Goal: Information Seeking & Learning: Check status

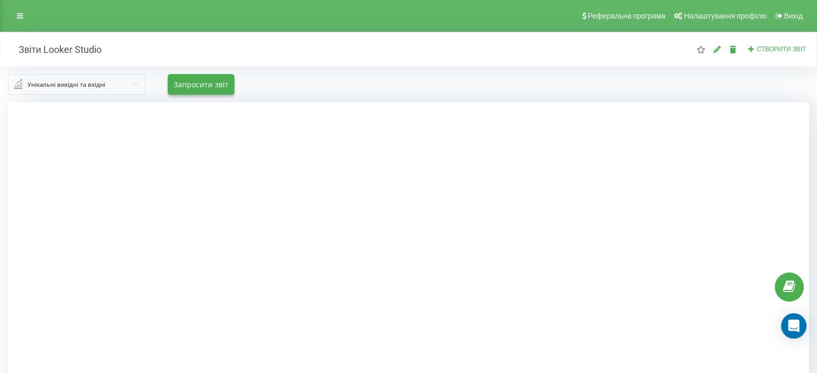
click at [19, 24] on div "Реферальна програма Налаштування профілю Вихід" at bounding box center [408, 16] width 817 height 32
click at [26, 14] on link at bounding box center [20, 15] width 19 height 15
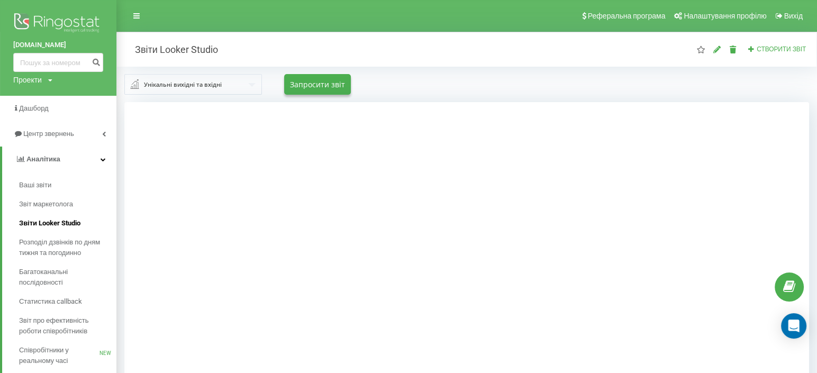
click at [83, 222] on link "Звіти Looker Studio" at bounding box center [67, 223] width 97 height 19
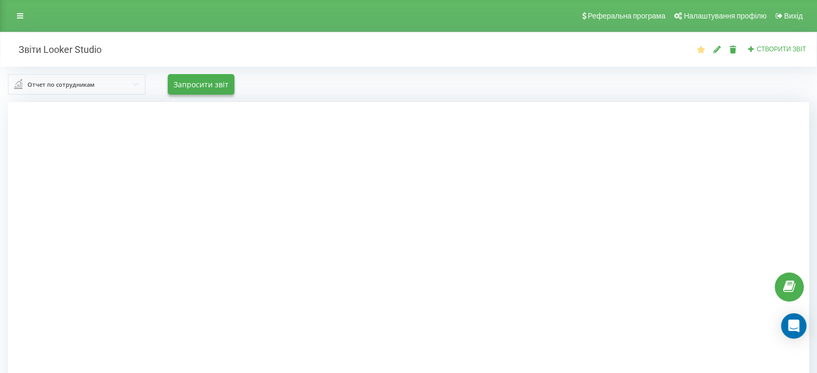
click at [16, 19] on link at bounding box center [20, 15] width 19 height 15
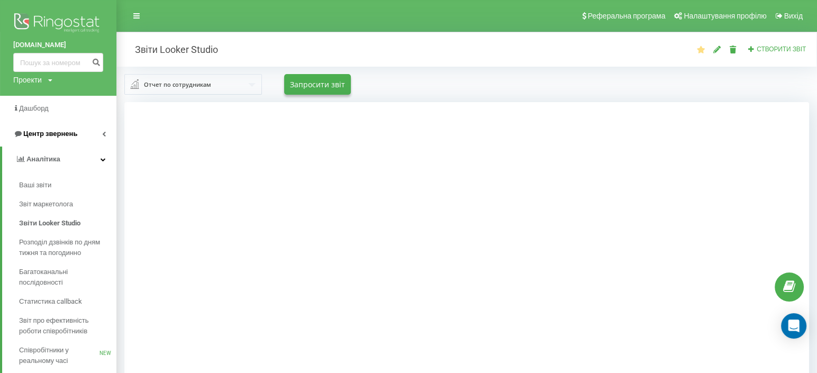
click at [76, 130] on link "Центр звернень" at bounding box center [58, 133] width 116 height 25
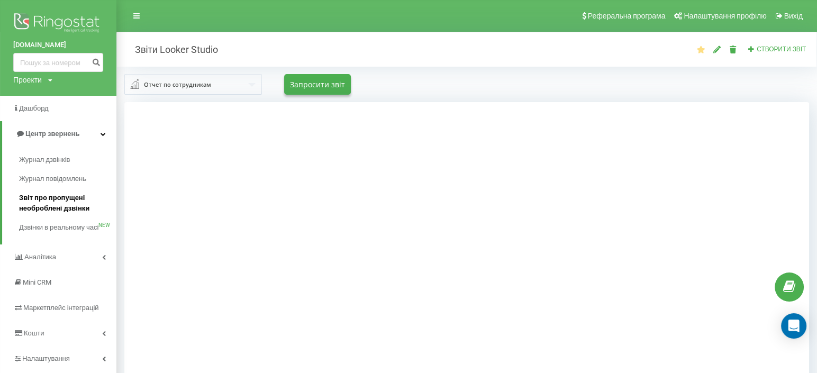
click at [56, 206] on span "Звіт про пропущені необроблені дзвінки" at bounding box center [65, 203] width 92 height 21
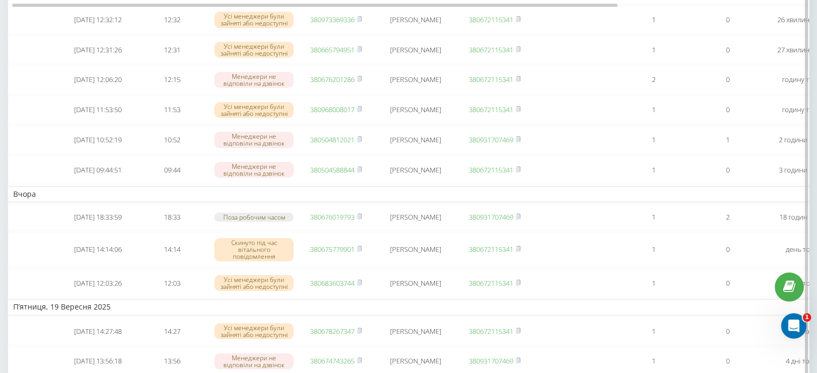
scroll to position [235, 0]
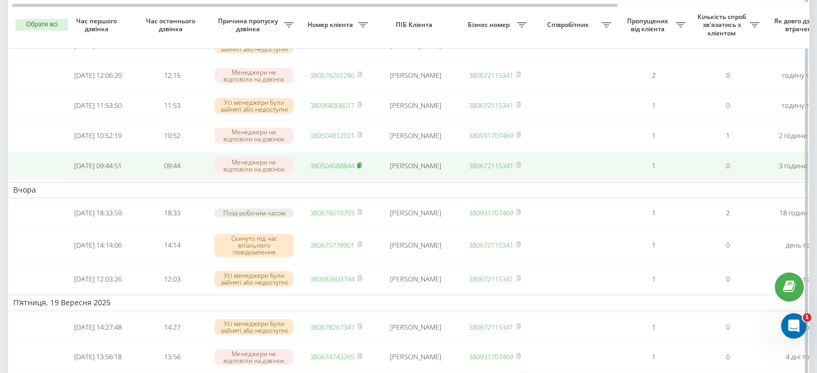
click at [360, 168] on rect at bounding box center [358, 165] width 3 height 5
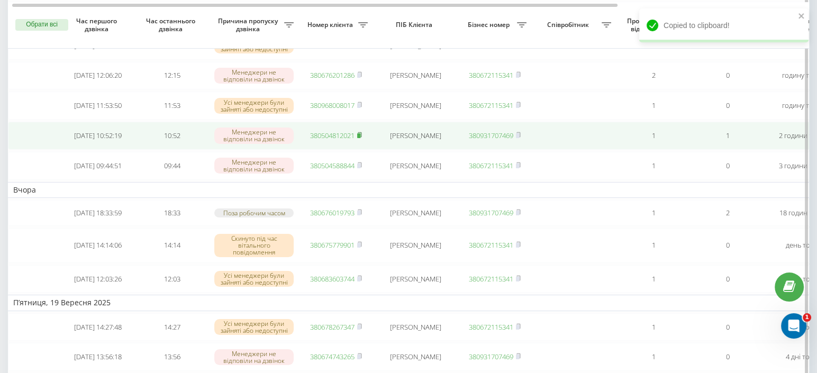
click at [360, 138] on rect at bounding box center [358, 135] width 3 height 5
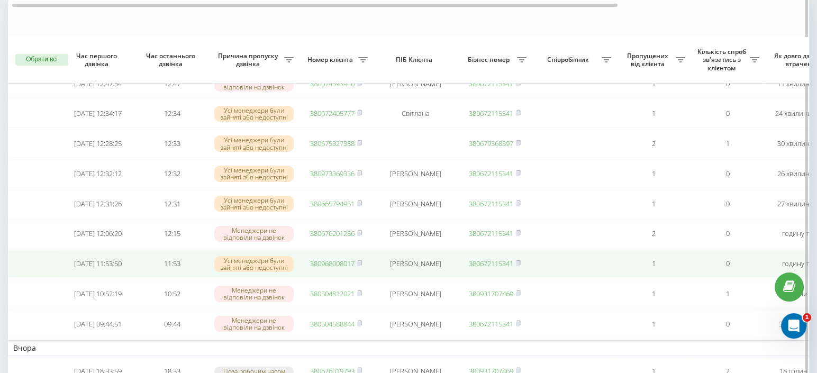
scroll to position [117, 0]
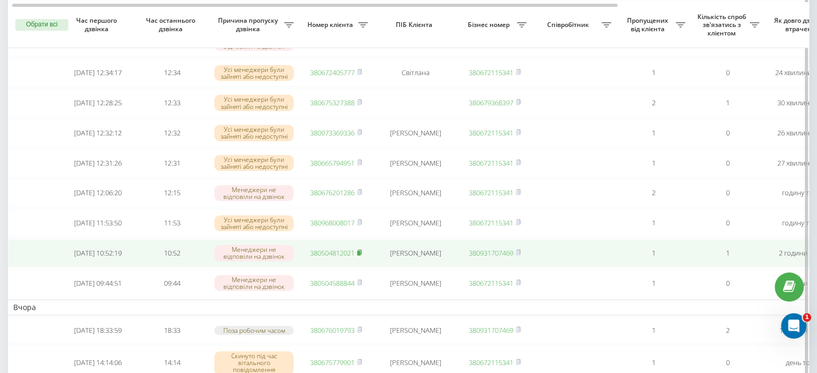
click at [362, 255] on icon at bounding box center [359, 252] width 5 height 6
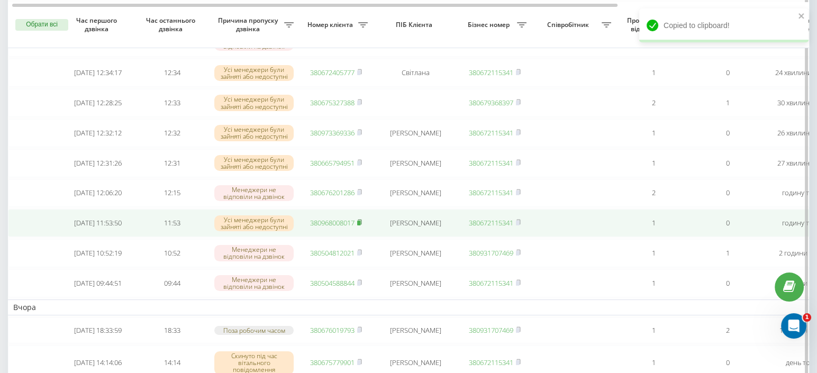
click at [362, 225] on icon at bounding box center [359, 222] width 5 height 6
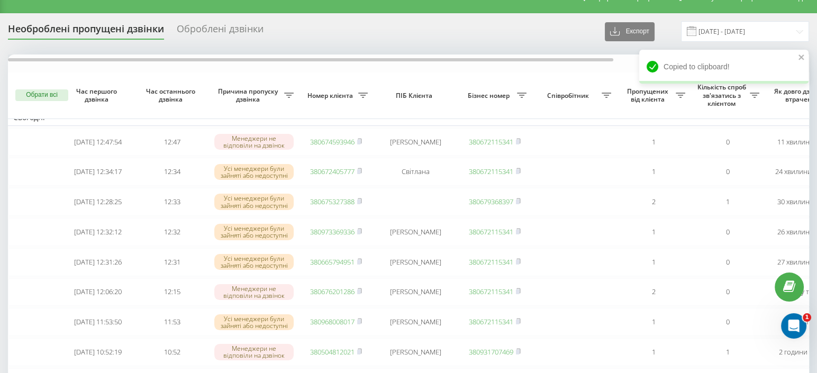
scroll to position [0, 0]
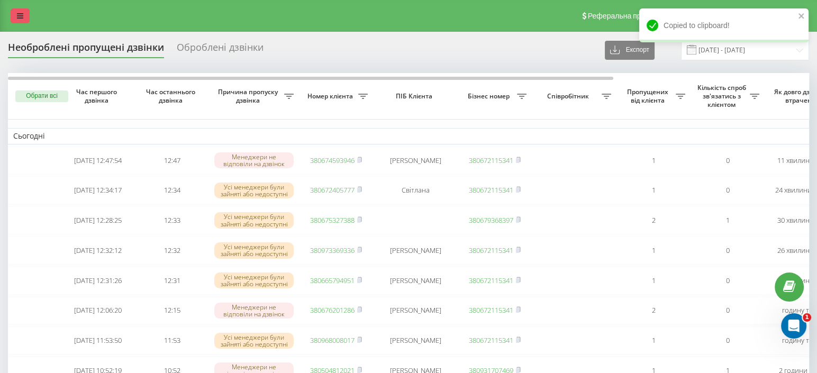
click at [23, 13] on icon at bounding box center [20, 15] width 6 height 7
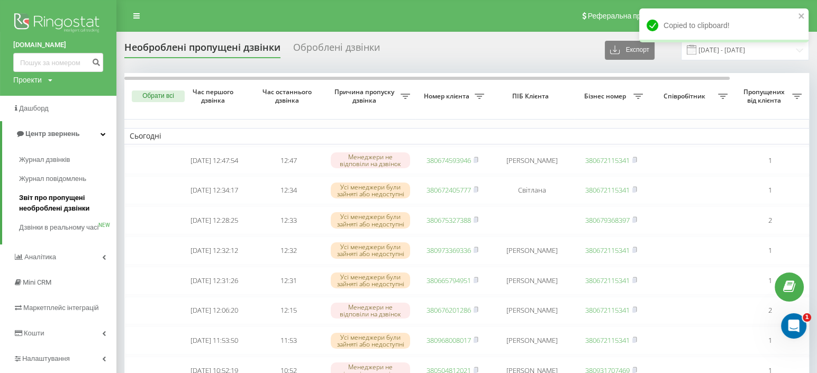
click at [54, 203] on span "Звіт про пропущені необроблені дзвінки" at bounding box center [65, 203] width 92 height 21
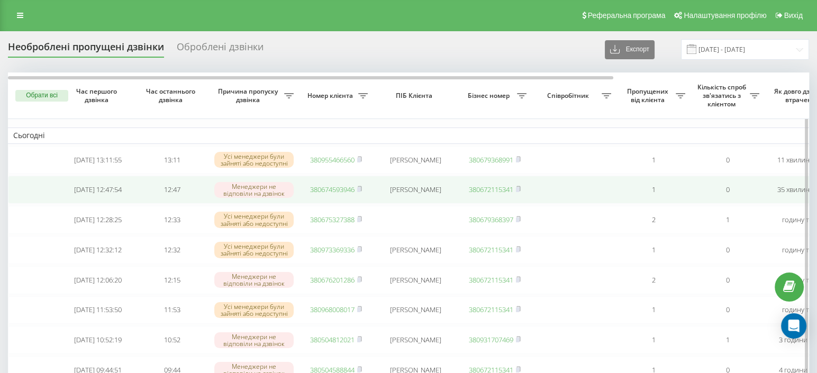
scroll to position [59, 0]
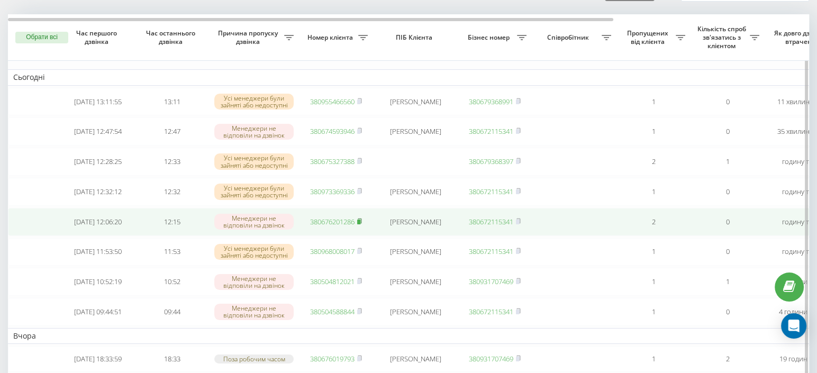
click at [360, 224] on rect at bounding box center [358, 221] width 3 height 5
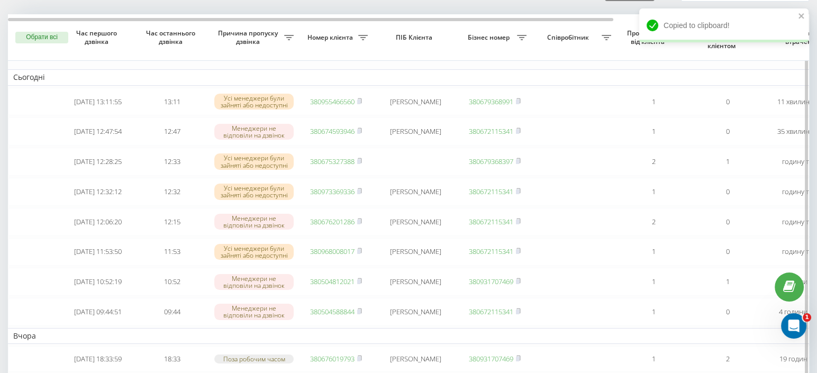
scroll to position [0, 0]
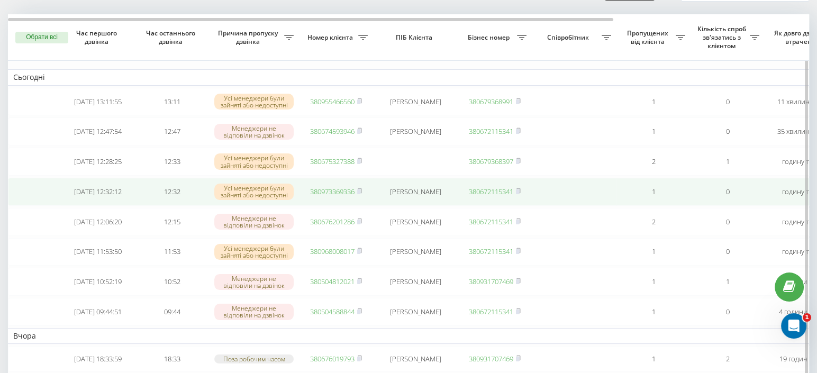
click at [356, 196] on span "380973369336" at bounding box center [336, 192] width 52 height 10
click at [360, 194] on rect at bounding box center [358, 191] width 3 height 5
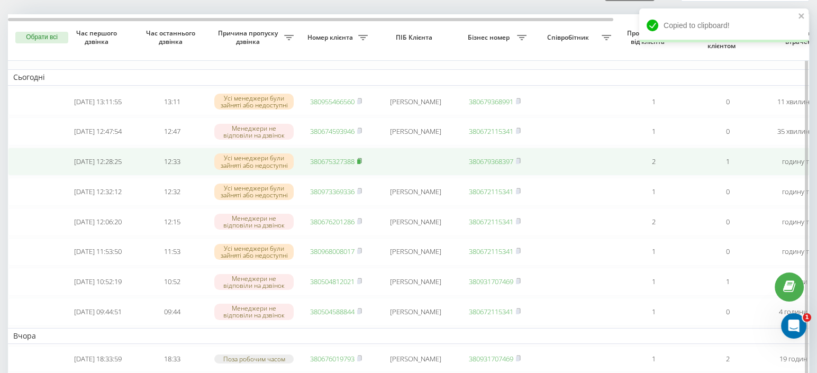
click at [360, 163] on rect at bounding box center [358, 161] width 3 height 5
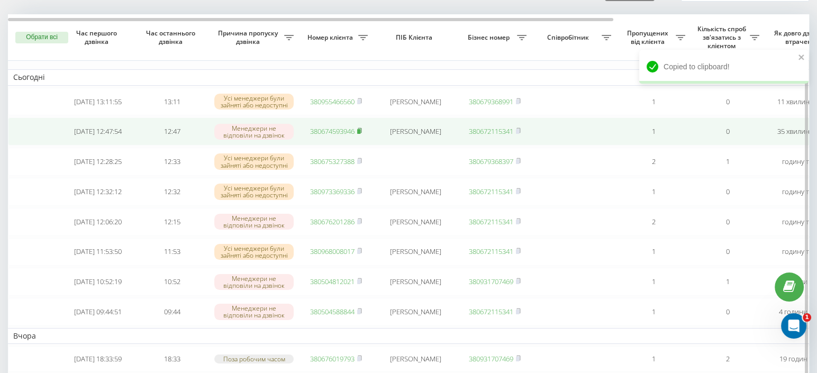
click at [360, 131] on rect at bounding box center [358, 131] width 3 height 5
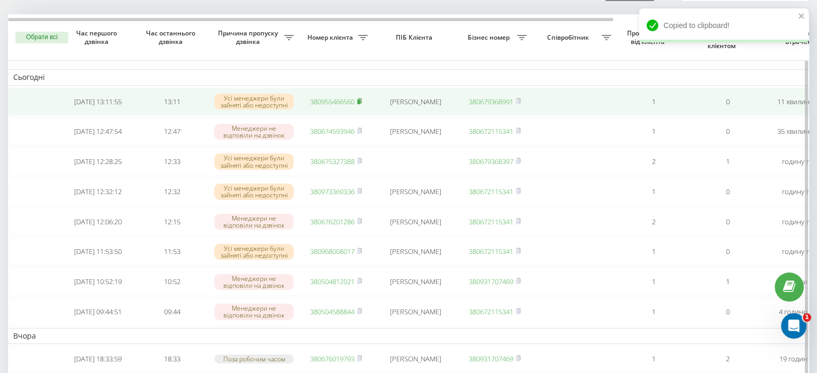
click at [361, 100] on icon at bounding box center [360, 100] width 4 height 5
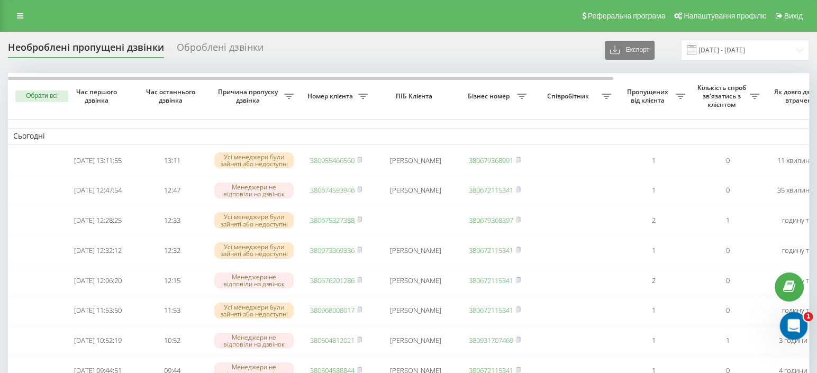
click at [793, 324] on icon "Відкрити програму для спілкування Intercom" at bounding box center [791, 324] width 7 height 8
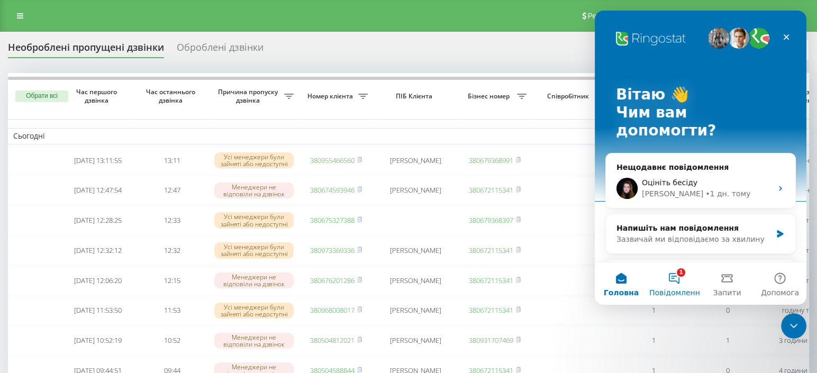
click at [679, 286] on button "1 Повідомлення" at bounding box center [673, 283] width 53 height 42
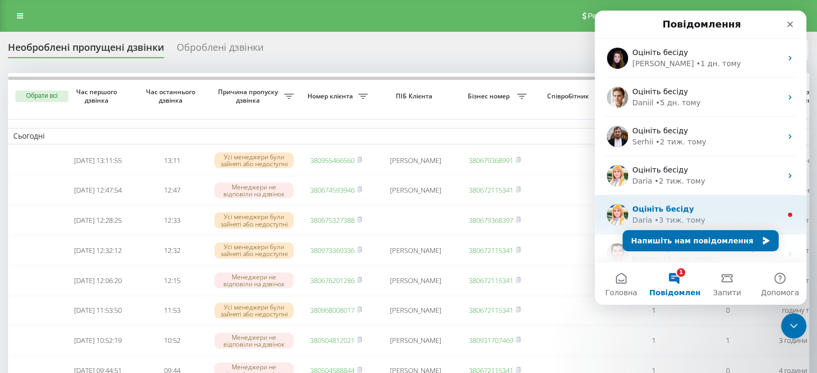
click at [727, 205] on div "Оцініть бесіду" at bounding box center [706, 209] width 149 height 11
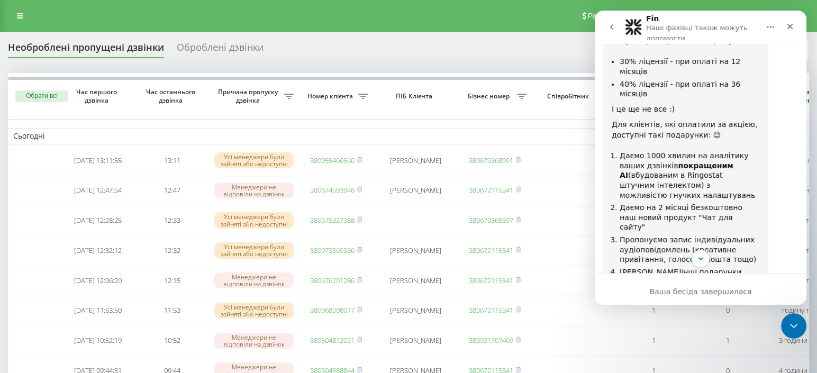
scroll to position [1058, 0]
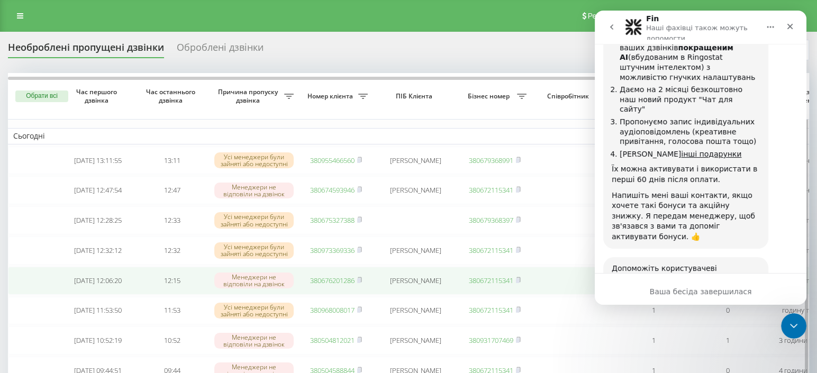
click at [567, 295] on td at bounding box center [574, 281] width 85 height 28
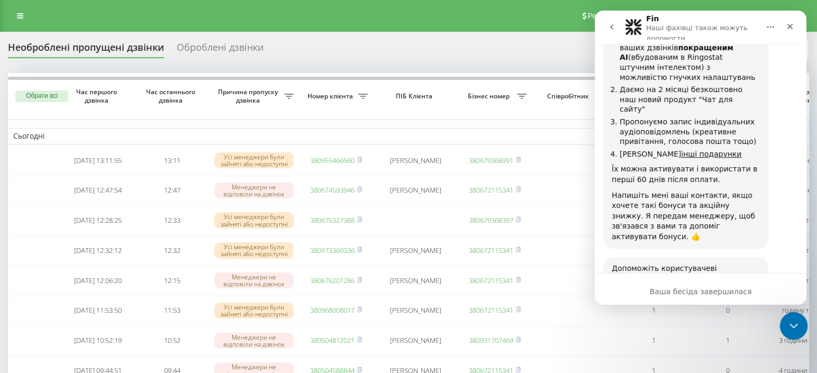
click at [785, 325] on icon "Закрити програму для спілкування Intercom" at bounding box center [791, 324] width 13 height 13
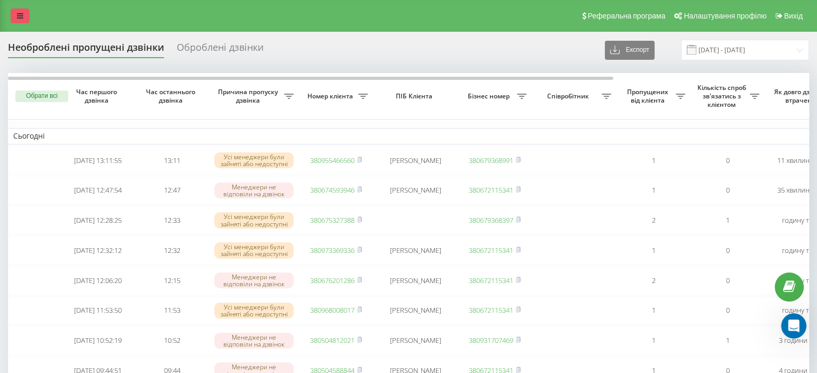
click at [11, 10] on link at bounding box center [20, 15] width 19 height 15
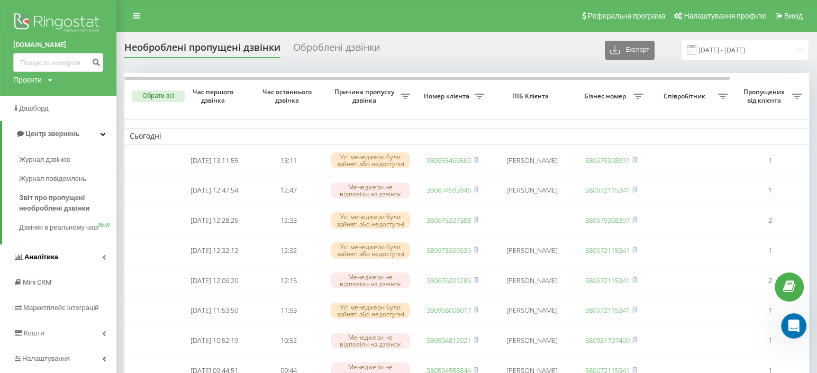
click at [60, 264] on link "Аналiтика" at bounding box center [58, 256] width 116 height 25
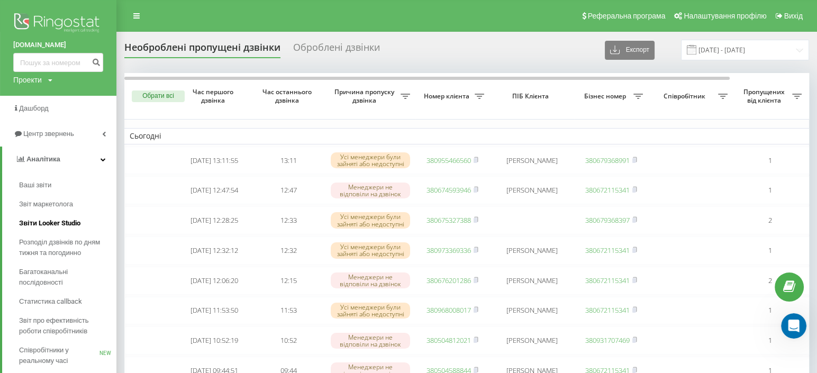
click at [59, 224] on span "Звіти Looker Studio" at bounding box center [49, 223] width 61 height 11
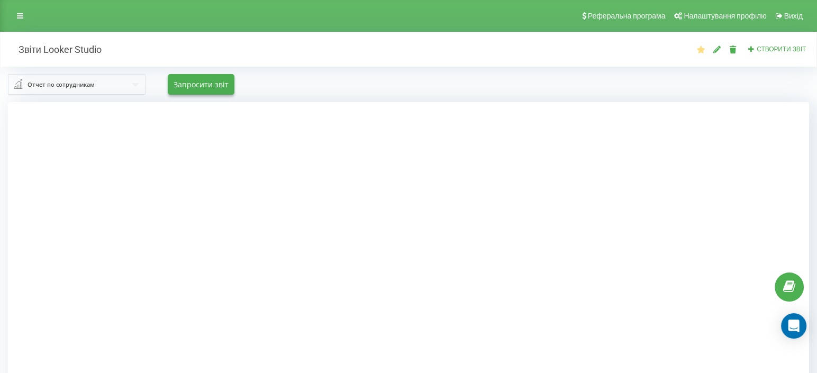
click at [104, 84] on input "text" at bounding box center [77, 84] width 136 height 19
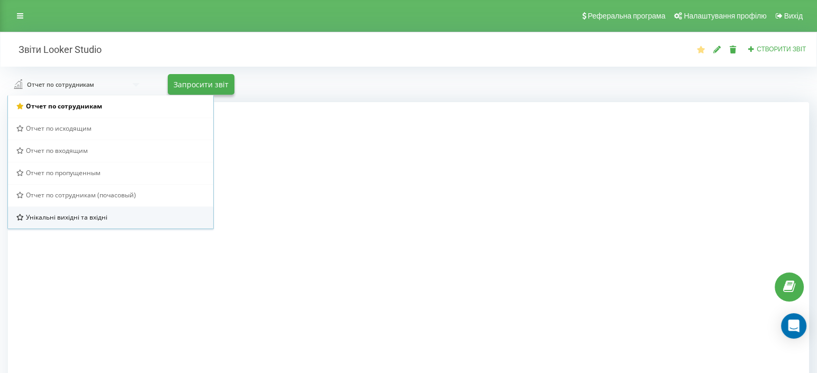
click at [80, 223] on div "Унікальні вихідні та вхідні" at bounding box center [110, 217] width 205 height 22
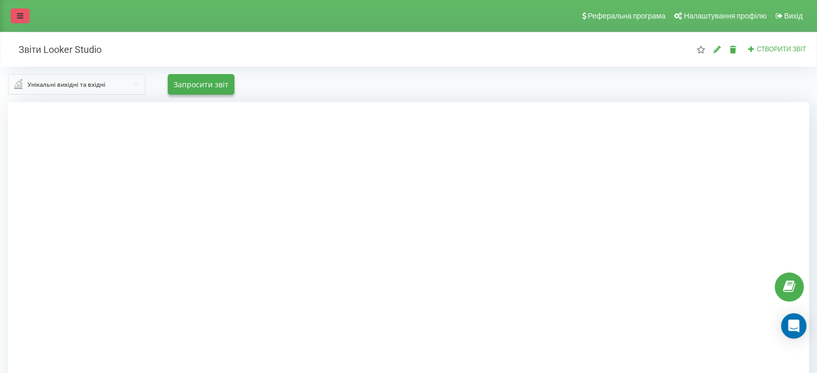
click at [23, 12] on icon at bounding box center [20, 15] width 6 height 7
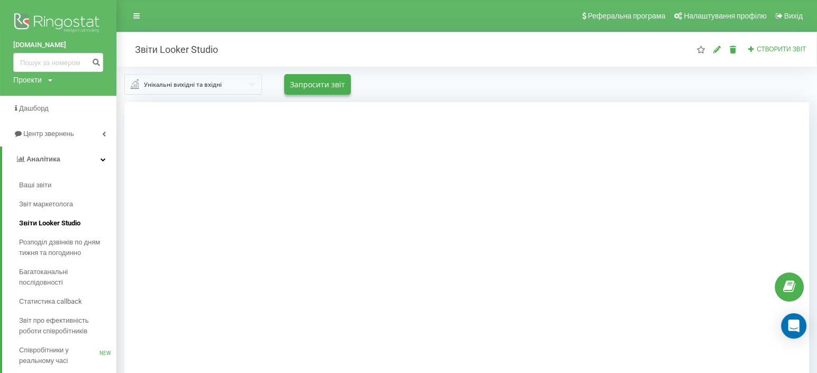
click at [34, 227] on span "Звіти Looker Studio" at bounding box center [49, 223] width 61 height 11
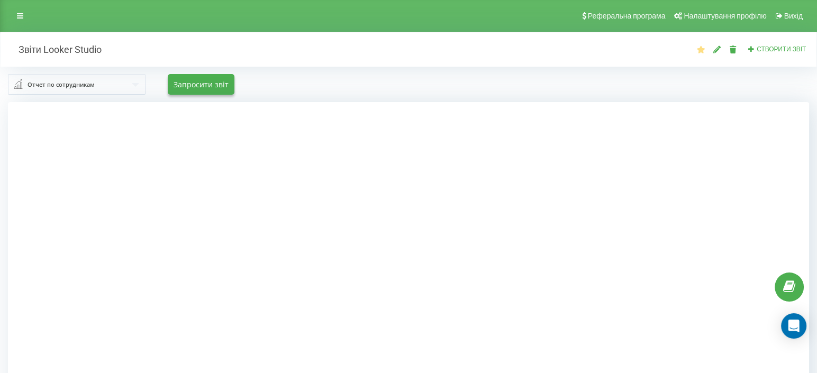
click at [62, 83] on div "Отчет по сотрудникам" at bounding box center [61, 85] width 67 height 12
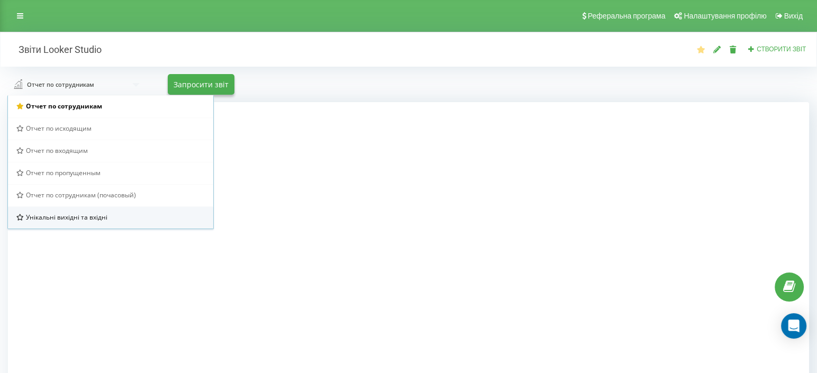
click at [77, 213] on span "Унікальні вихідні та вхідні" at bounding box center [66, 217] width 81 height 9
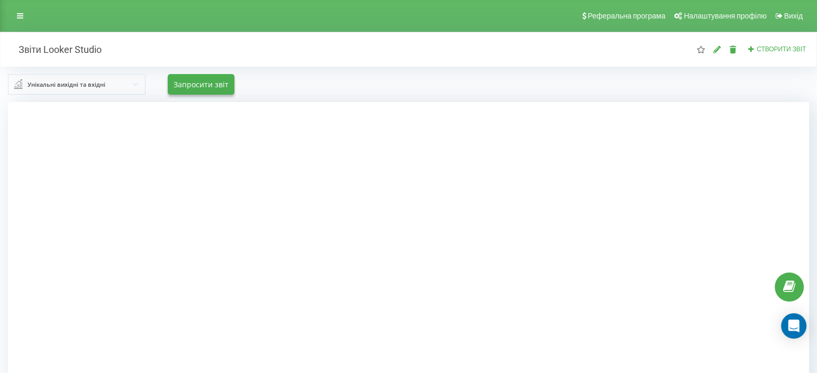
click at [80, 196] on div at bounding box center [408, 288] width 801 height 373
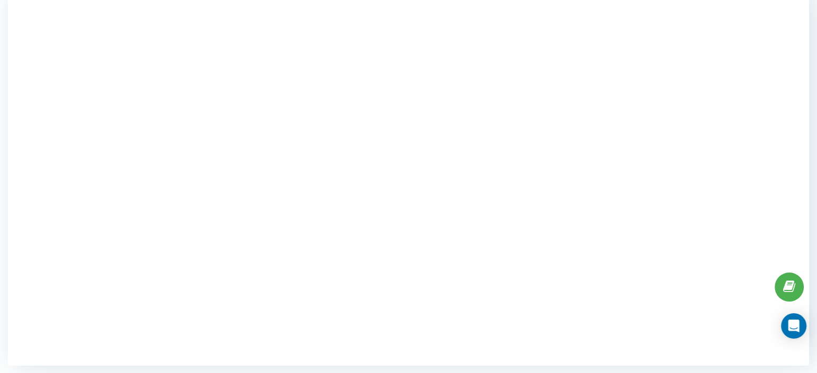
click at [129, 134] on div at bounding box center [408, 179] width 801 height 373
